Goal: Check status: Check status

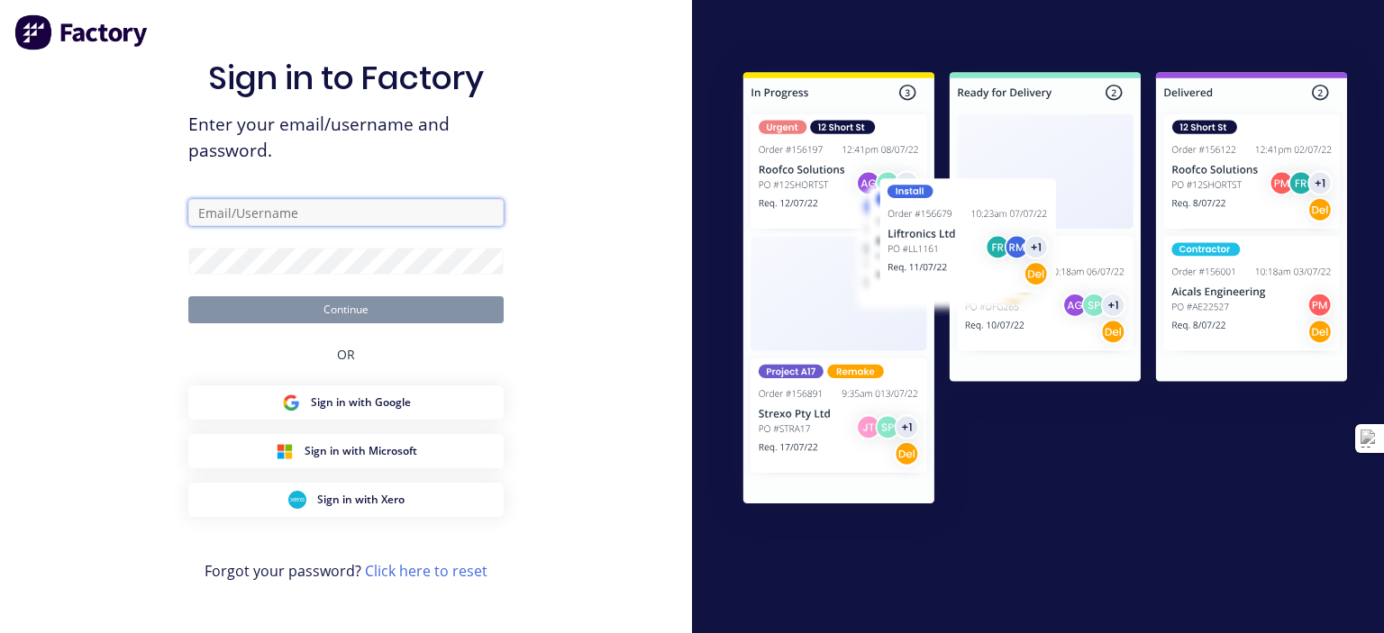
type input "[EMAIL_ADDRESS][DOMAIN_NAME]"
click at [331, 310] on button "Continue" at bounding box center [345, 309] width 315 height 27
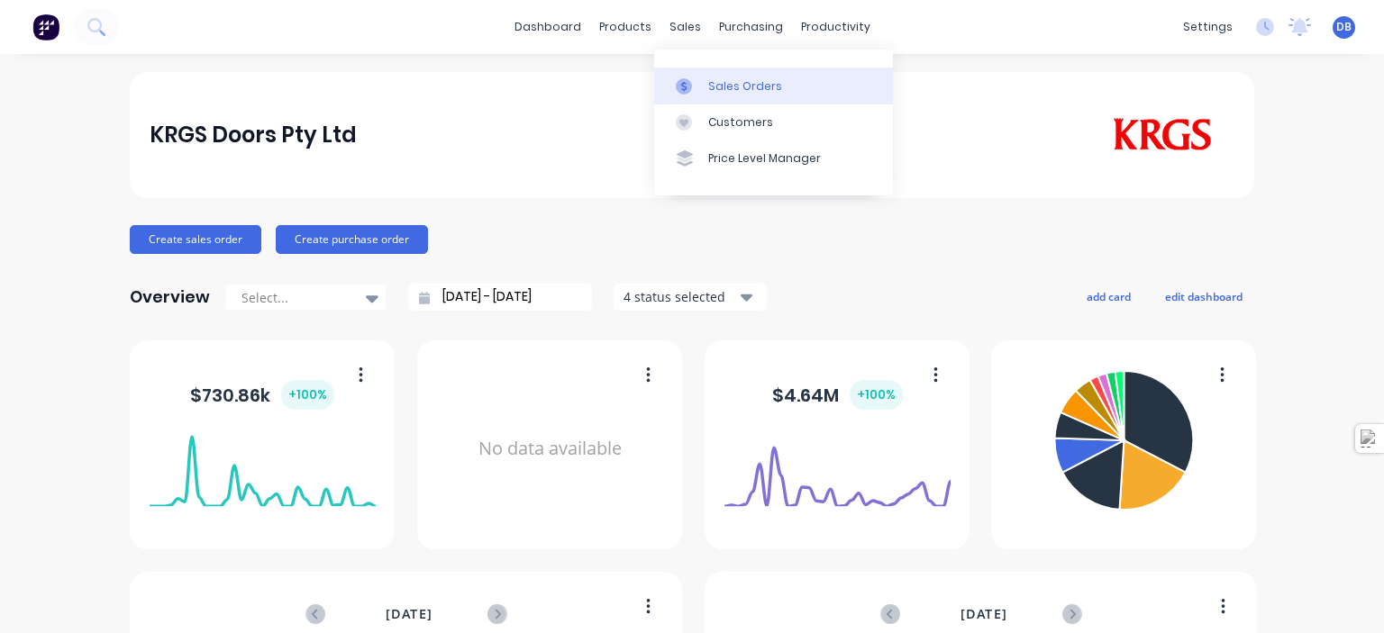
click at [705, 80] on link "Sales Orders" at bounding box center [773, 86] width 239 height 36
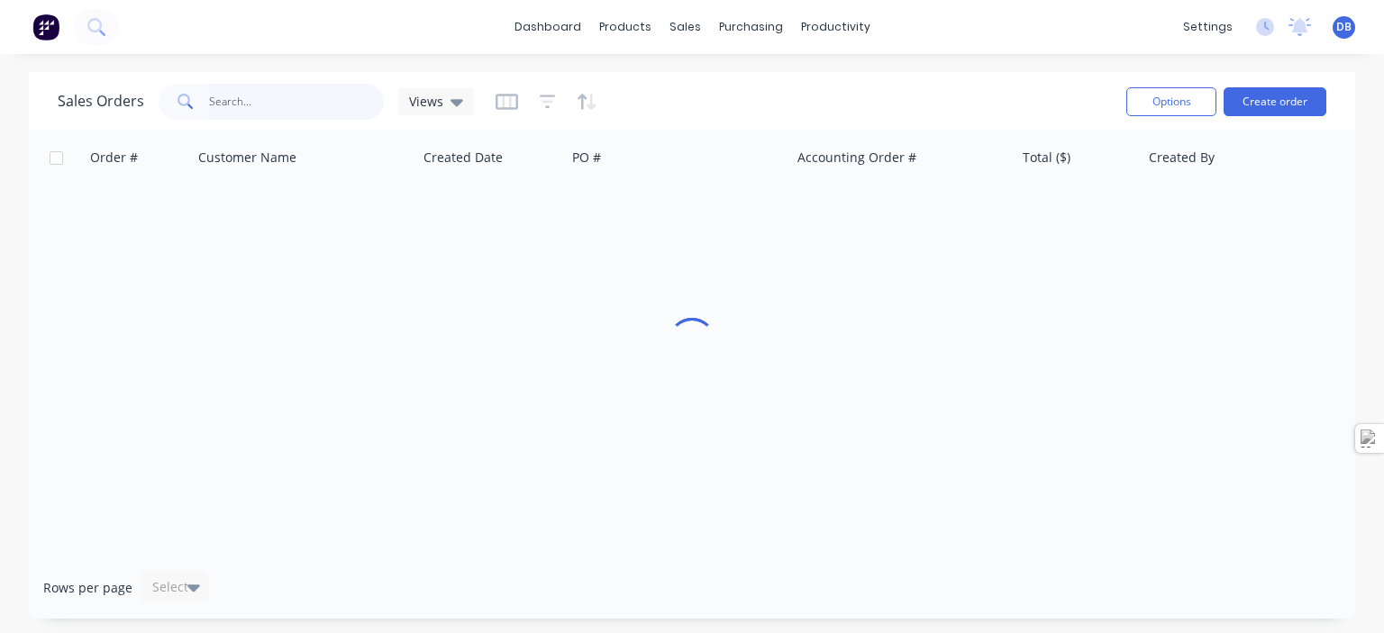
click at [265, 99] on input "text" at bounding box center [297, 102] width 176 height 36
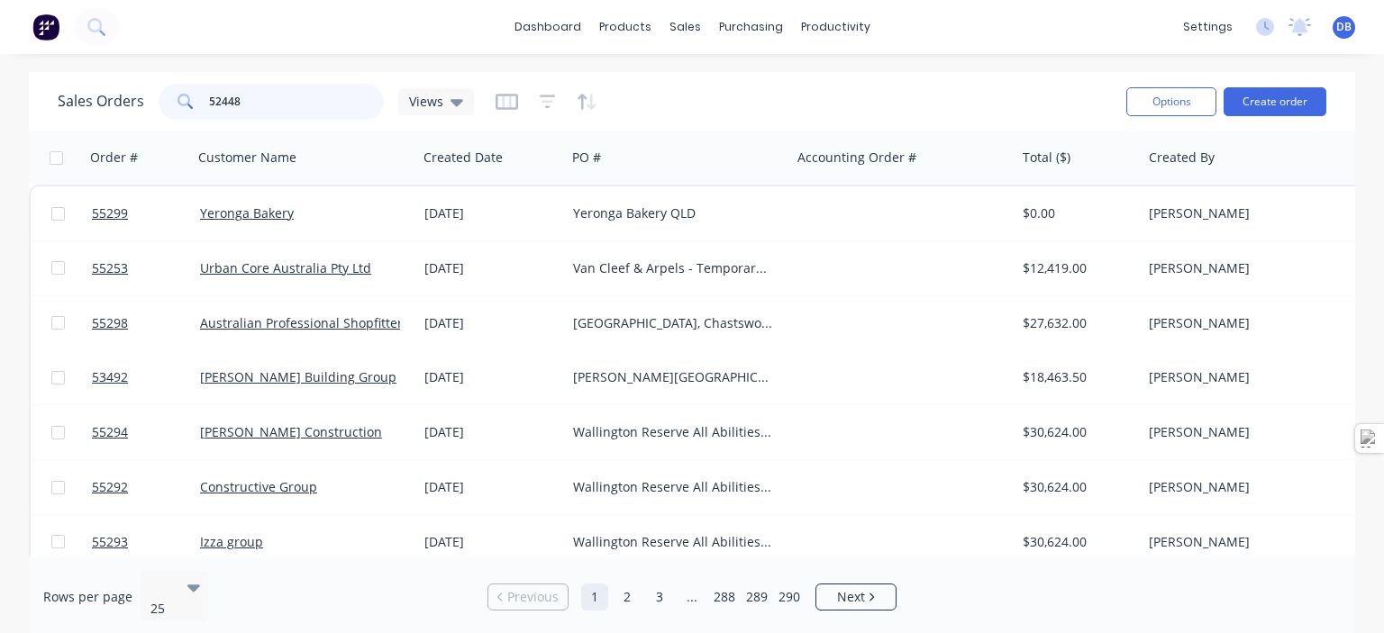
type input "52448"
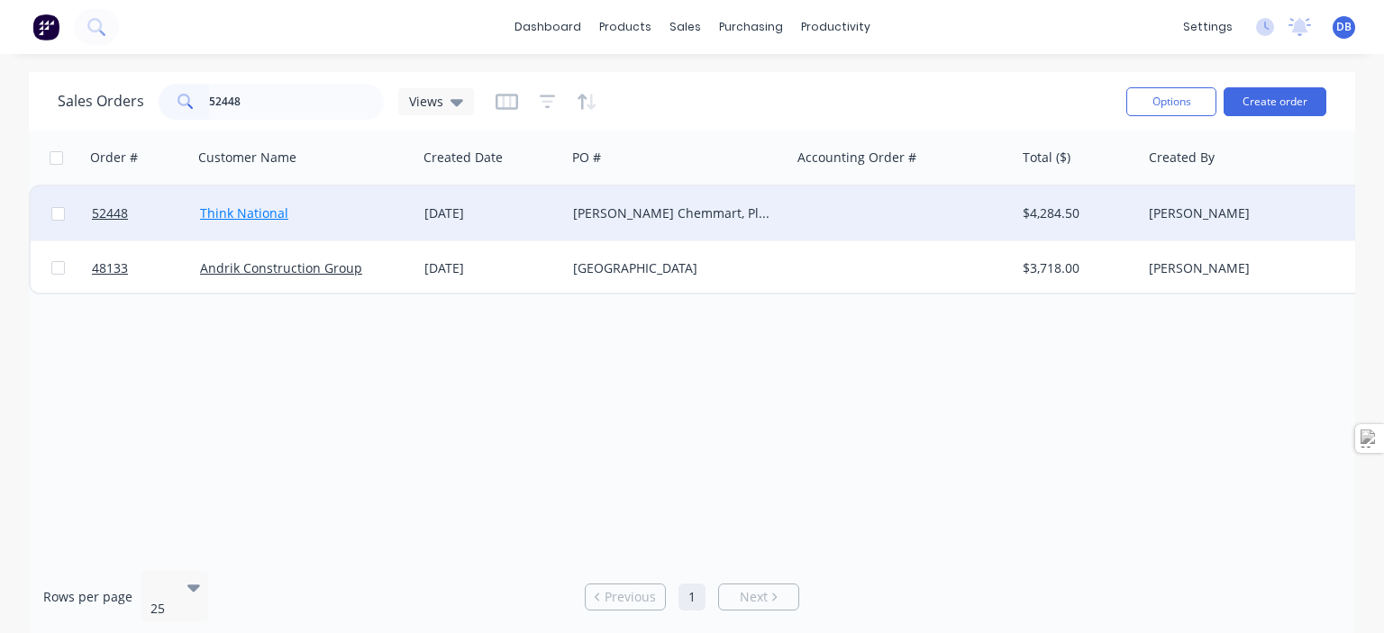
click at [250, 206] on link "Think National" at bounding box center [244, 212] width 88 height 17
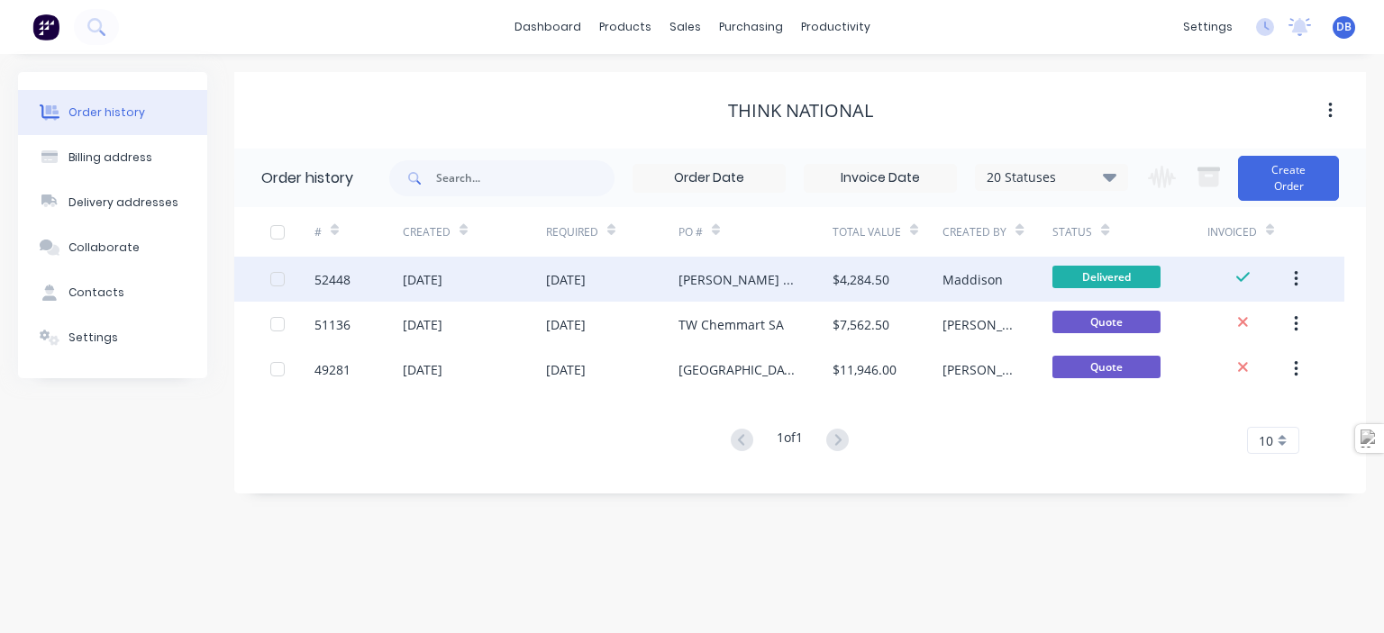
click at [442, 283] on div "[DATE]" at bounding box center [423, 279] width 40 height 19
